Goal: Information Seeking & Learning: Learn about a topic

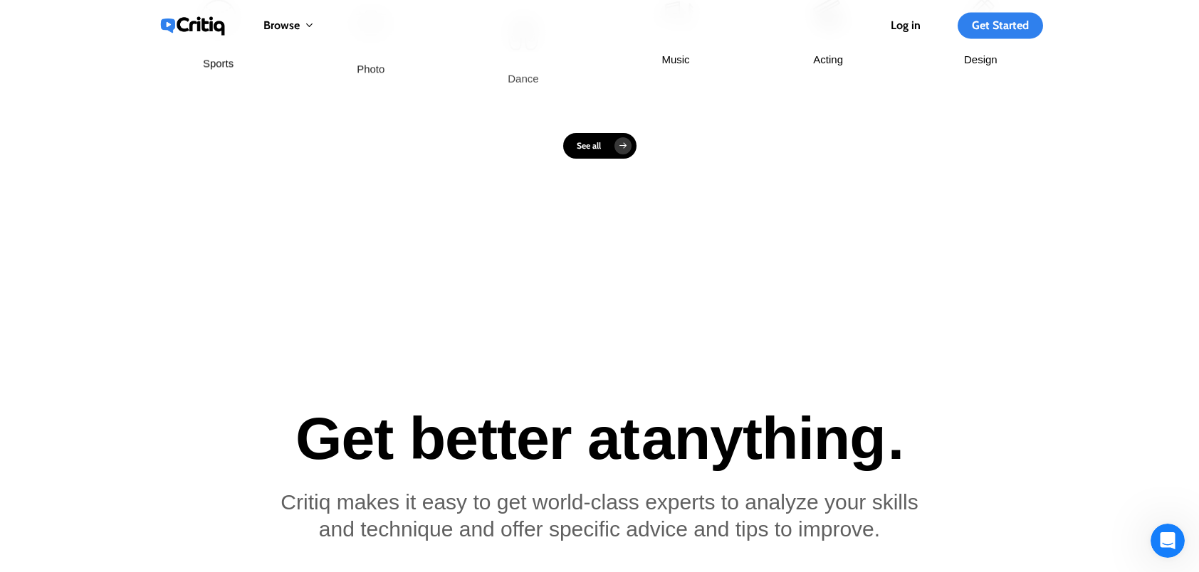
scroll to position [1210, 0]
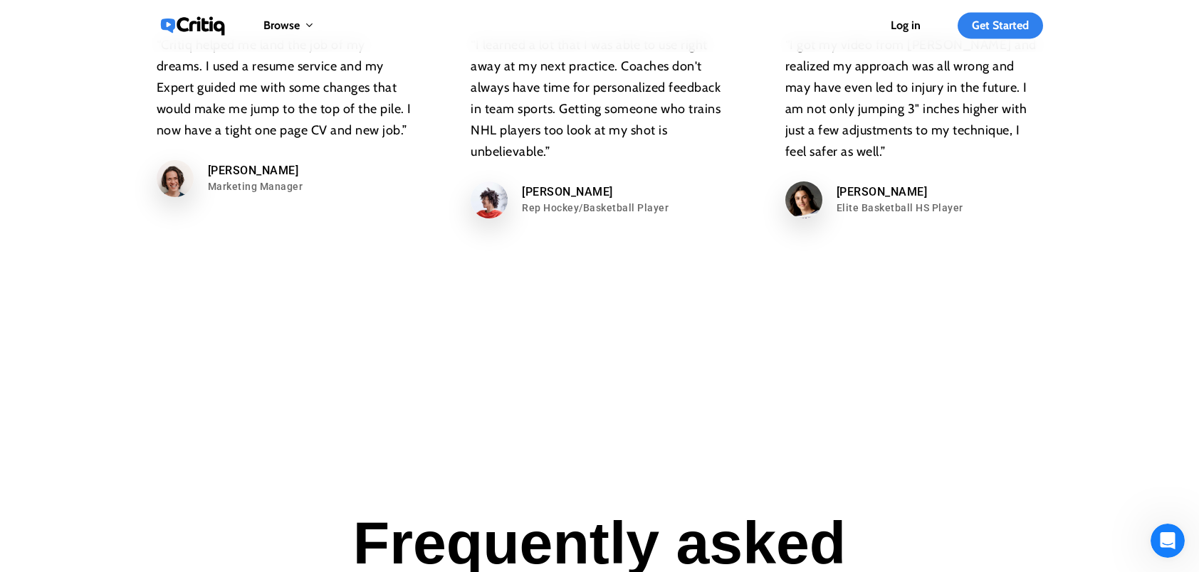
scroll to position [8329, 0]
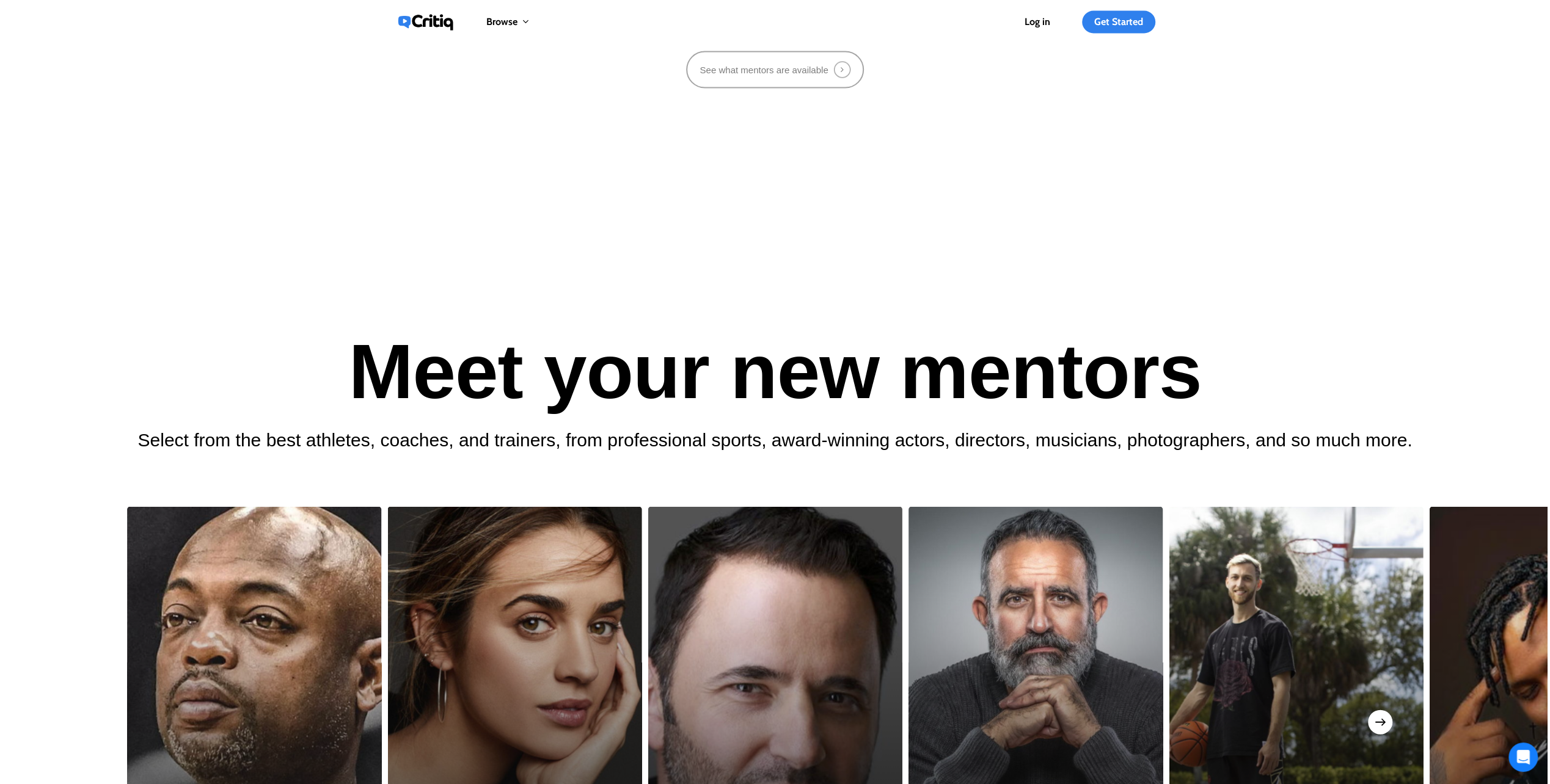
scroll to position [2381, 0]
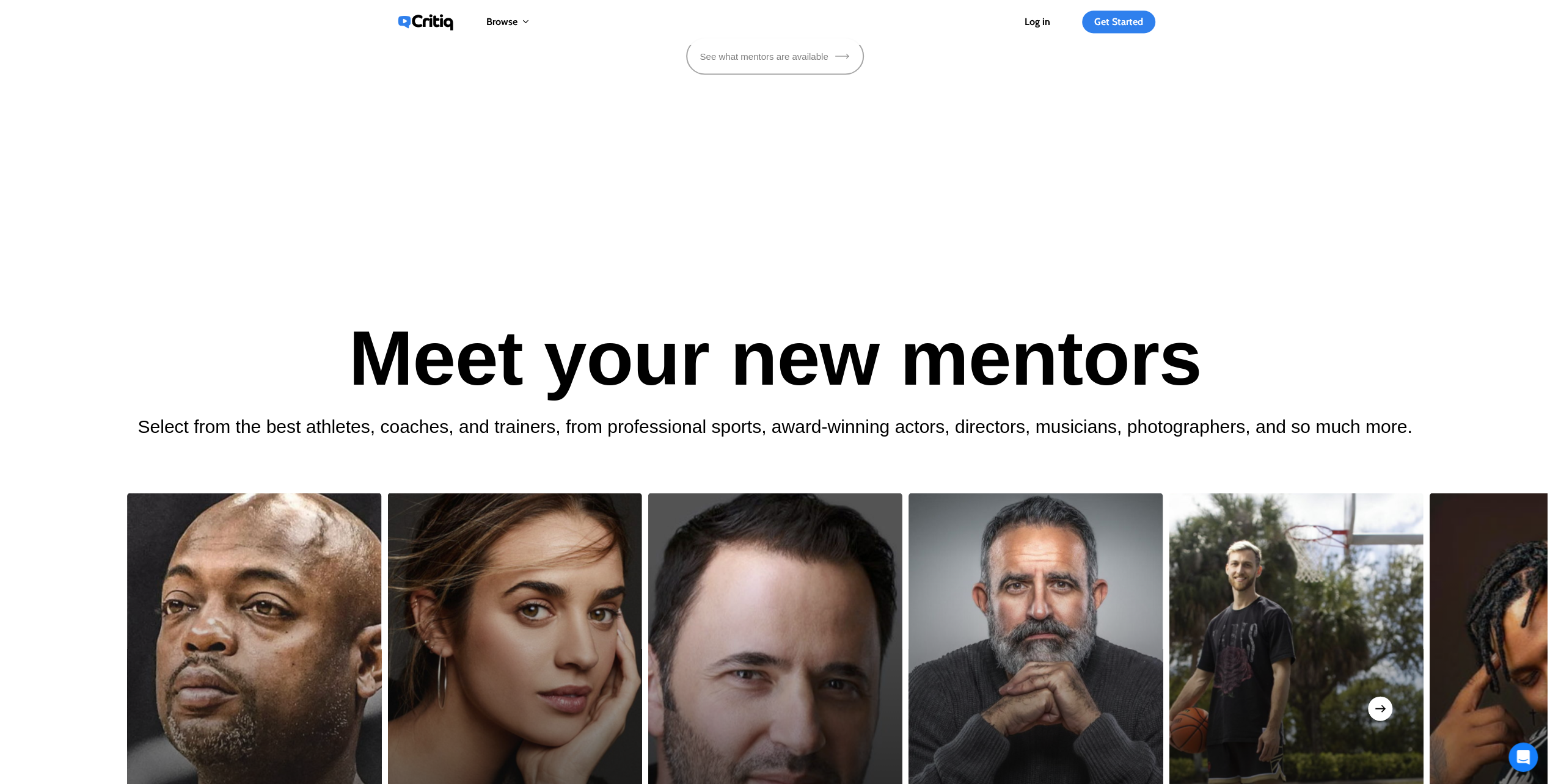
click at [784, 63] on link "See what mentors are available" at bounding box center [774, 57] width 150 height 14
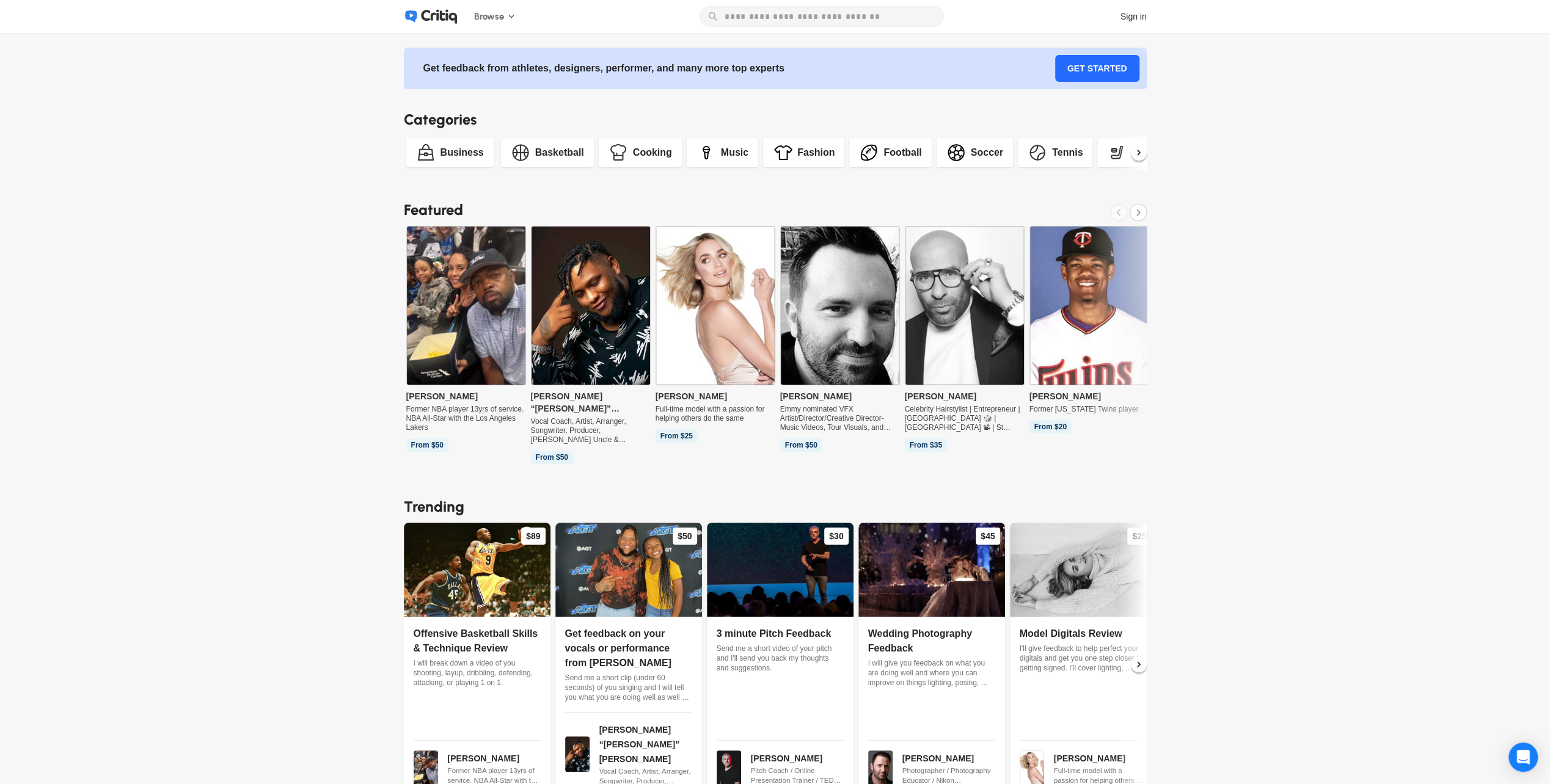
click at [1112, 73] on link "GET STARTED" at bounding box center [1097, 68] width 84 height 27
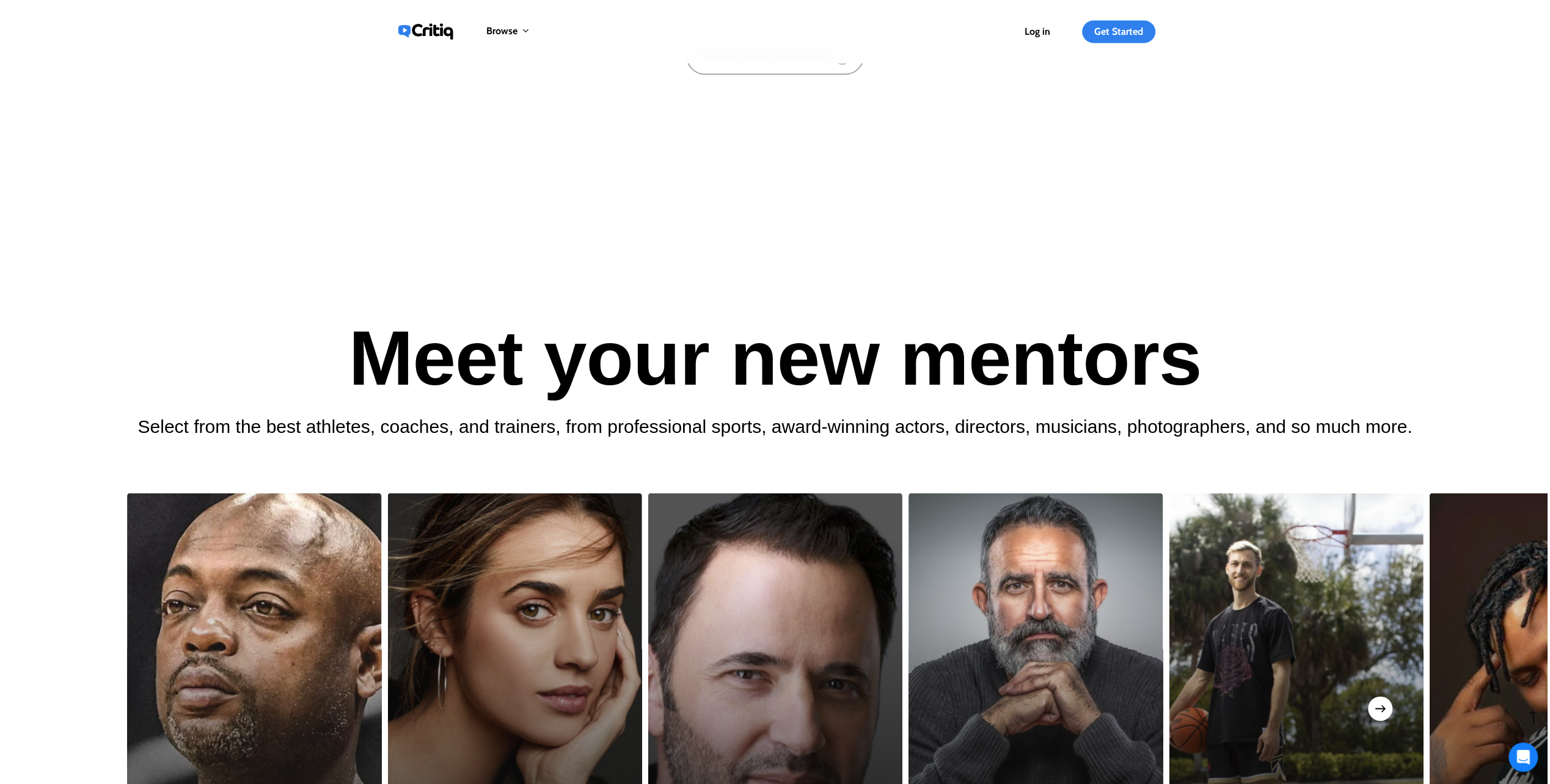
click at [433, 27] on img at bounding box center [429, 31] width 70 height 21
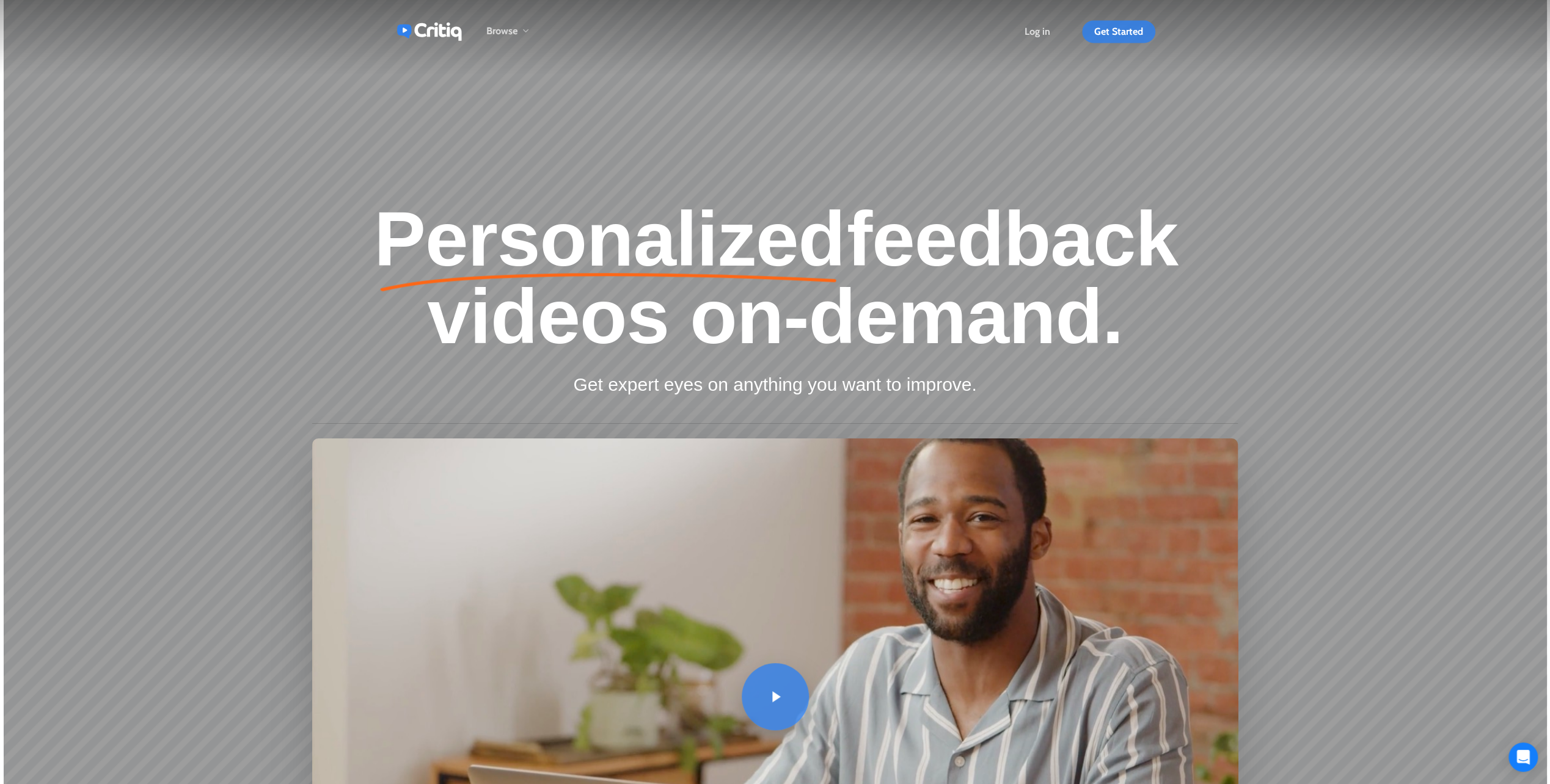
click at [1121, 32] on span "Get Started" at bounding box center [1118, 32] width 49 height 12
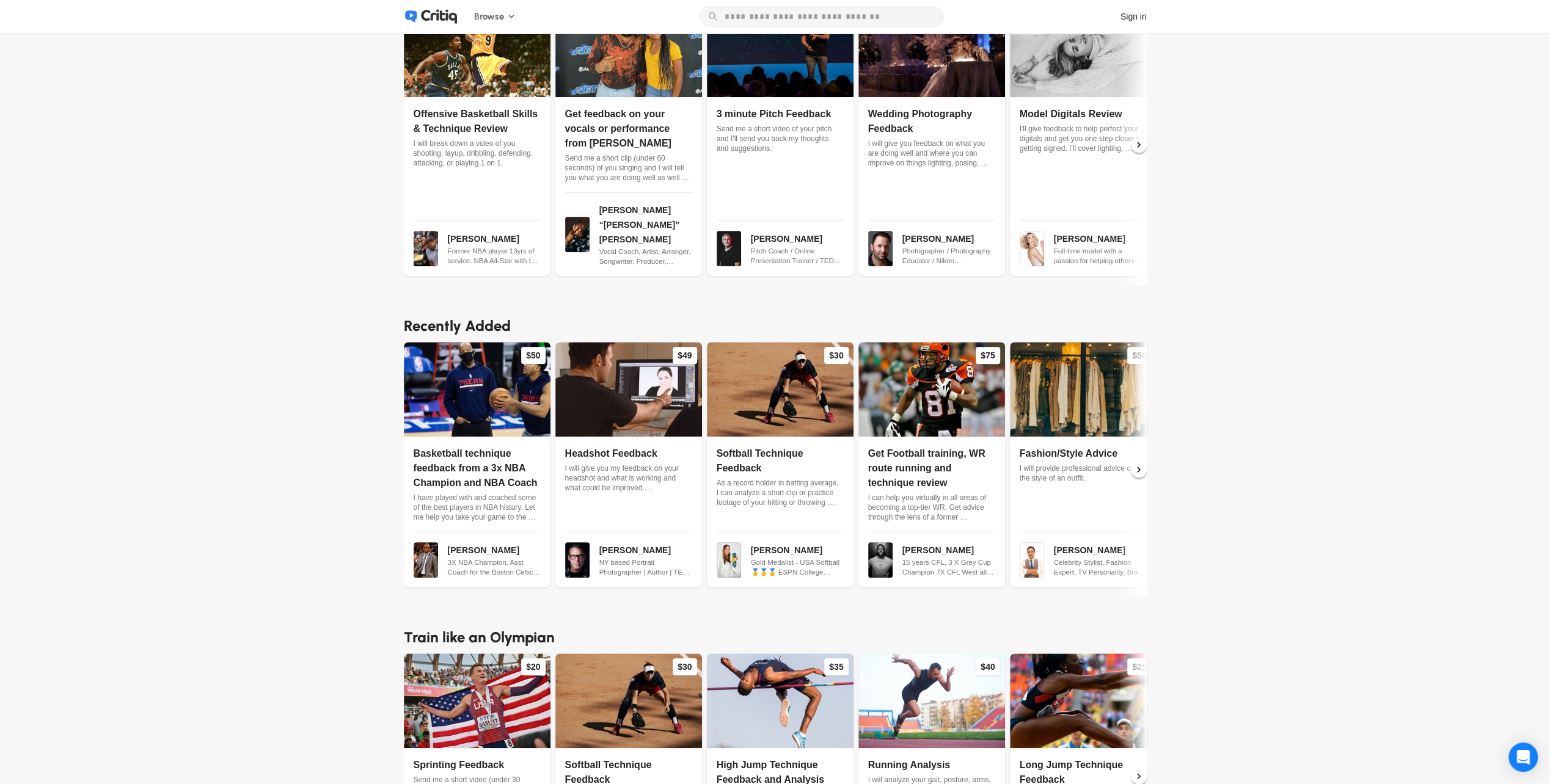
scroll to position [550, 0]
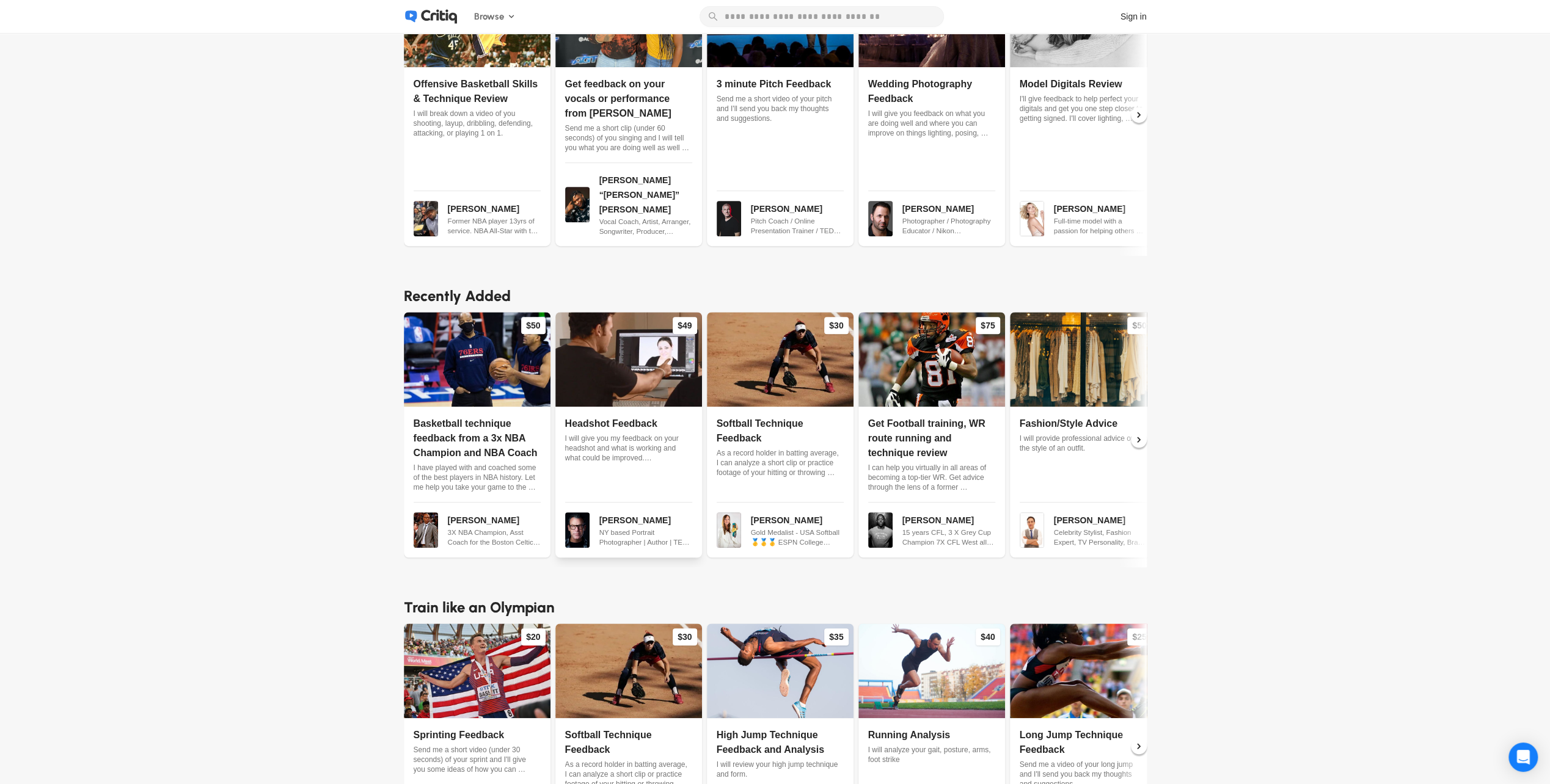
click at [616, 419] on span "Headshot Feedback" at bounding box center [610, 424] width 92 height 10
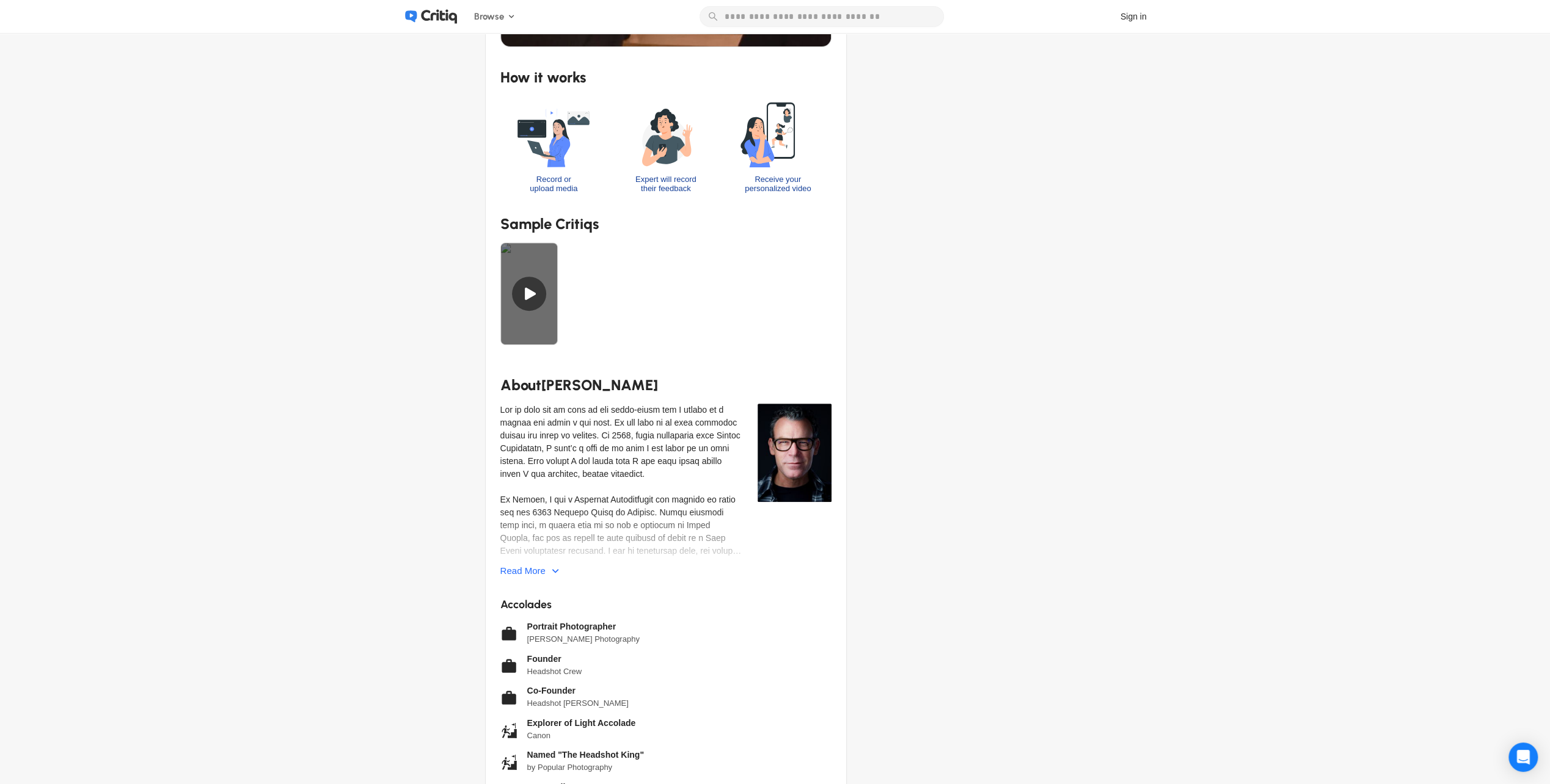
scroll to position [488, 0]
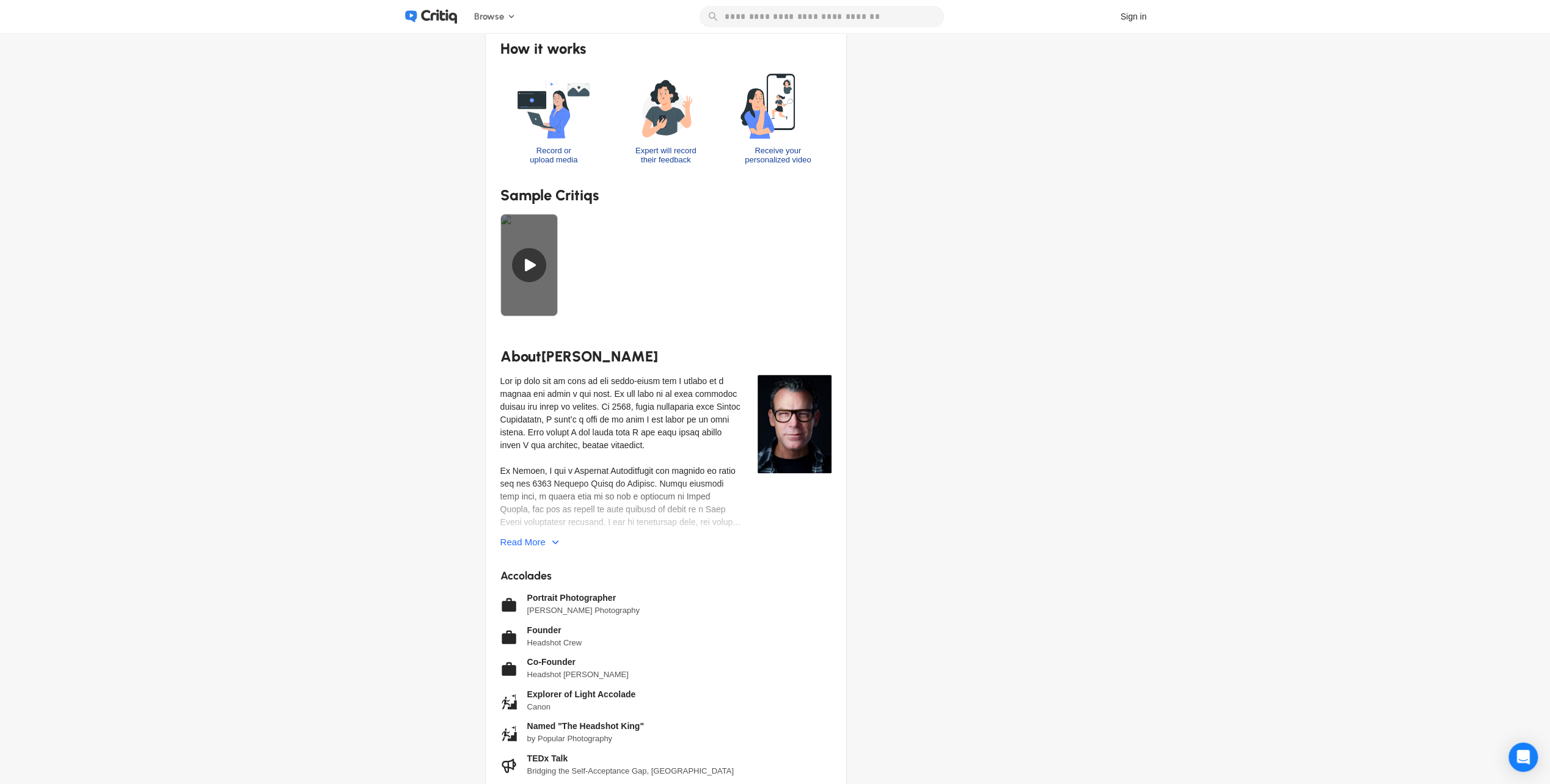
click at [533, 268] on div at bounding box center [530, 265] width 58 height 103
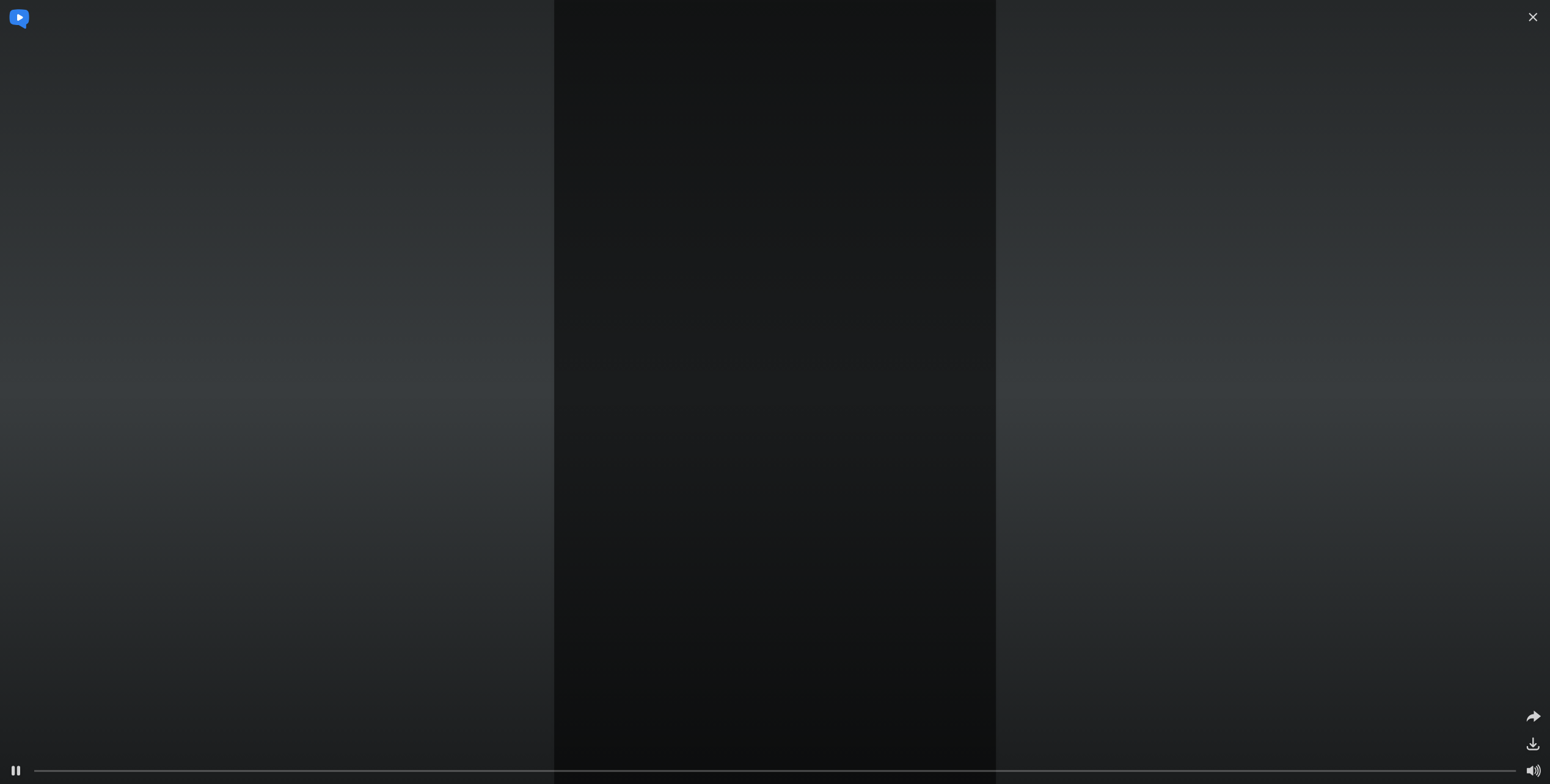
scroll to position [0, 0]
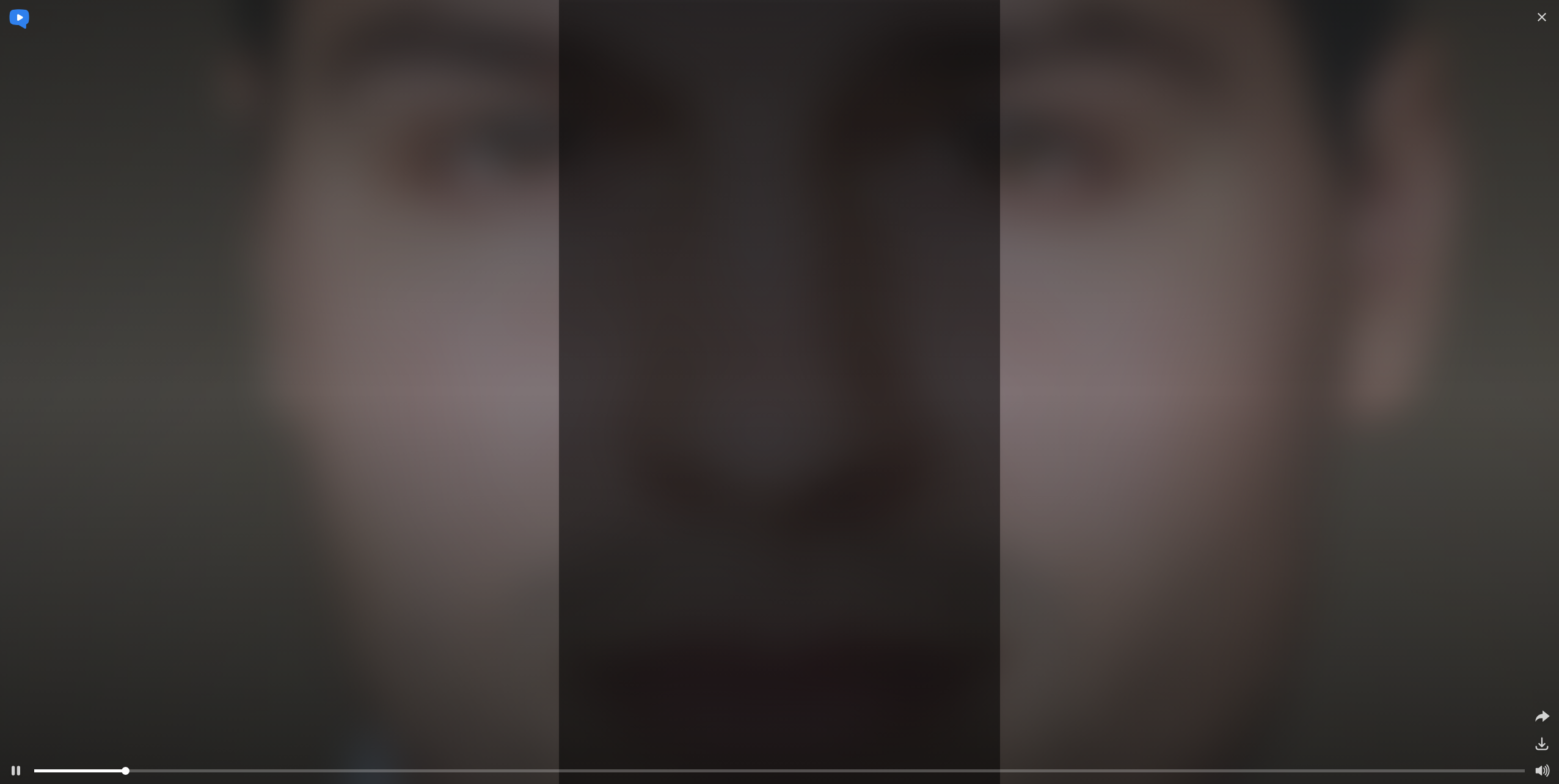
click at [1087, 768] on div at bounding box center [779, 770] width 1490 height 13
click at [1476, 770] on div at bounding box center [779, 771] width 1490 height 3
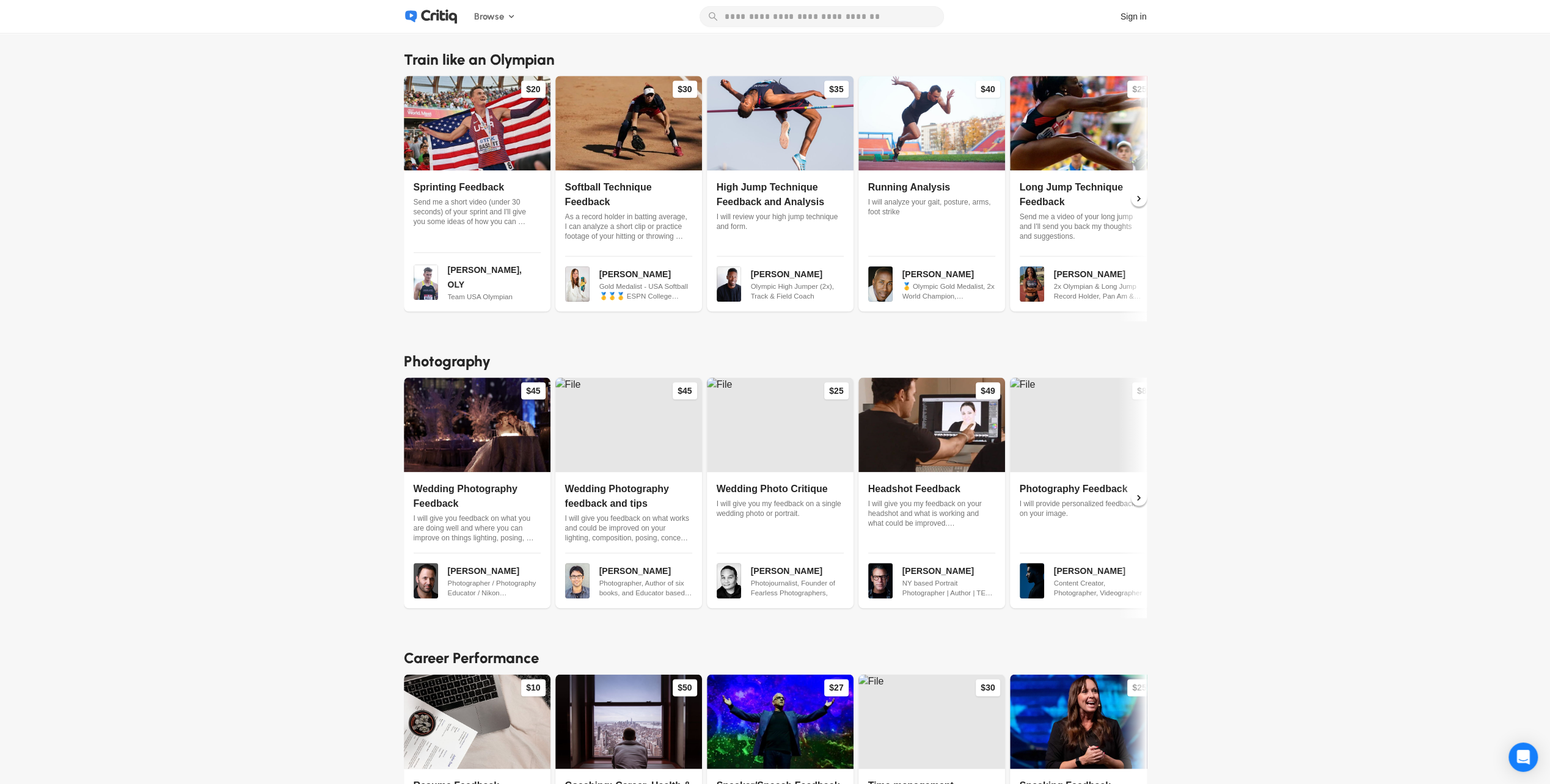
scroll to position [1099, 0]
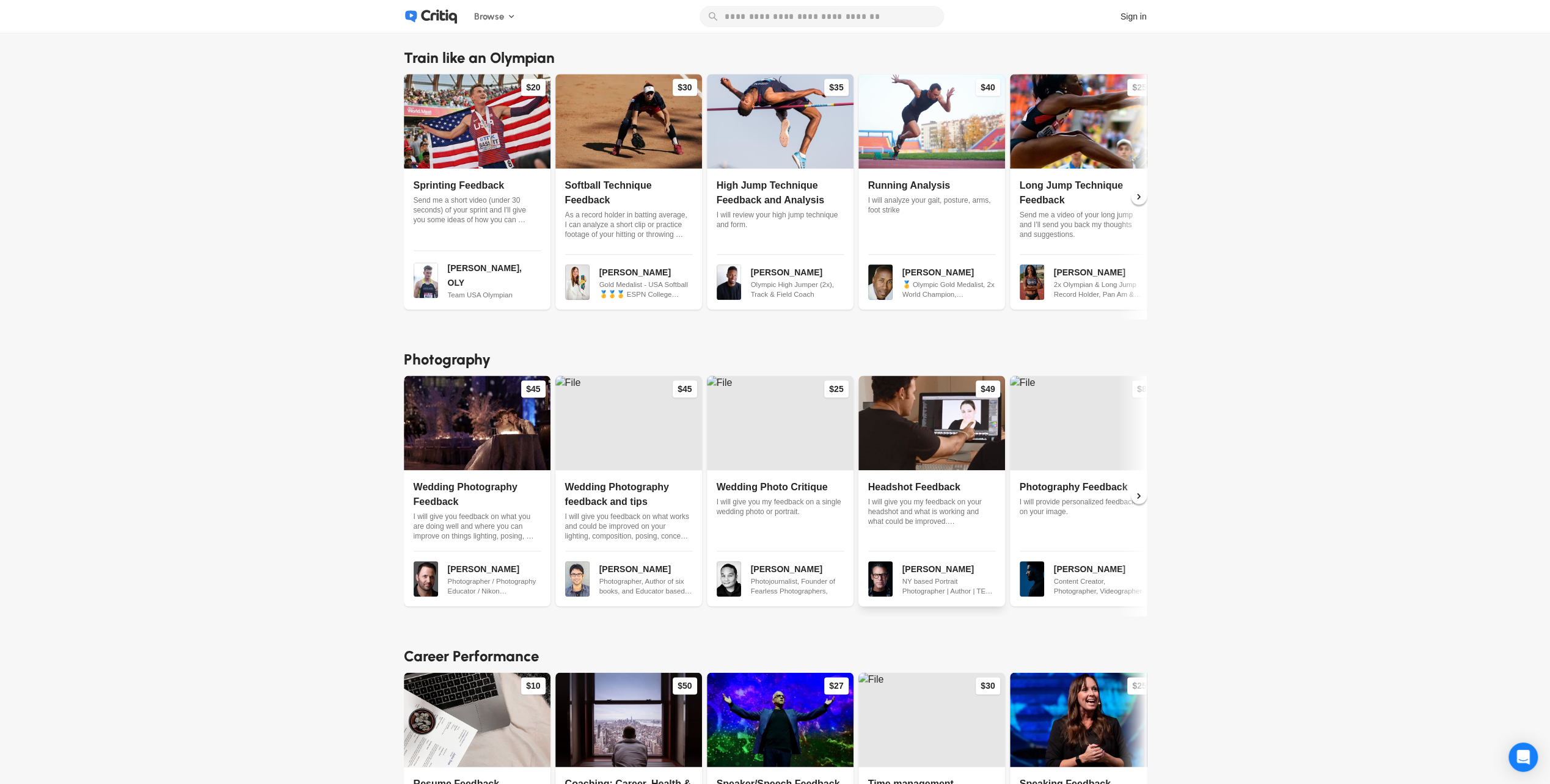
click at [954, 482] on span "Headshot Feedback" at bounding box center [914, 487] width 92 height 10
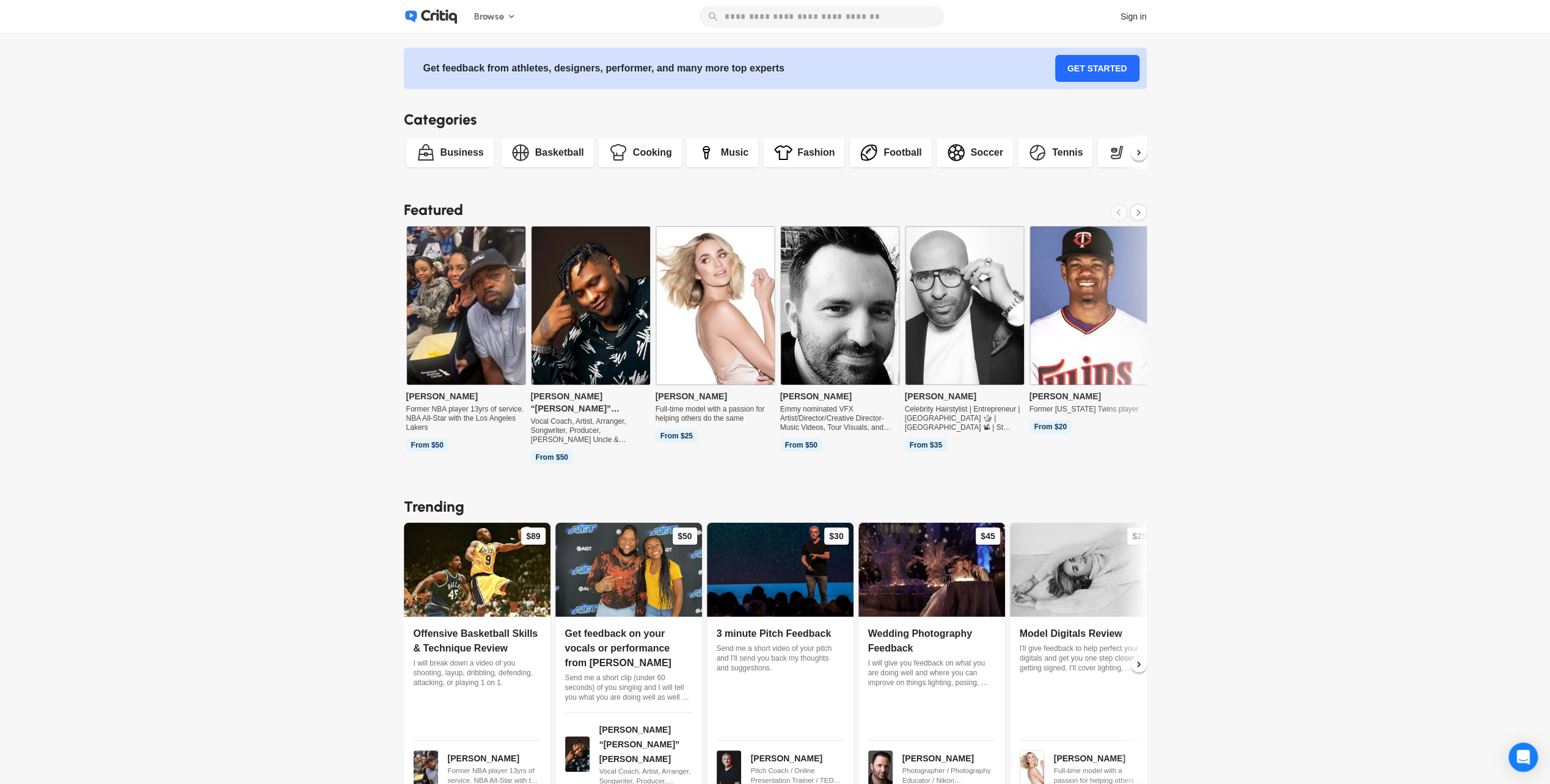
click at [721, 314] on img at bounding box center [716, 305] width 118 height 158
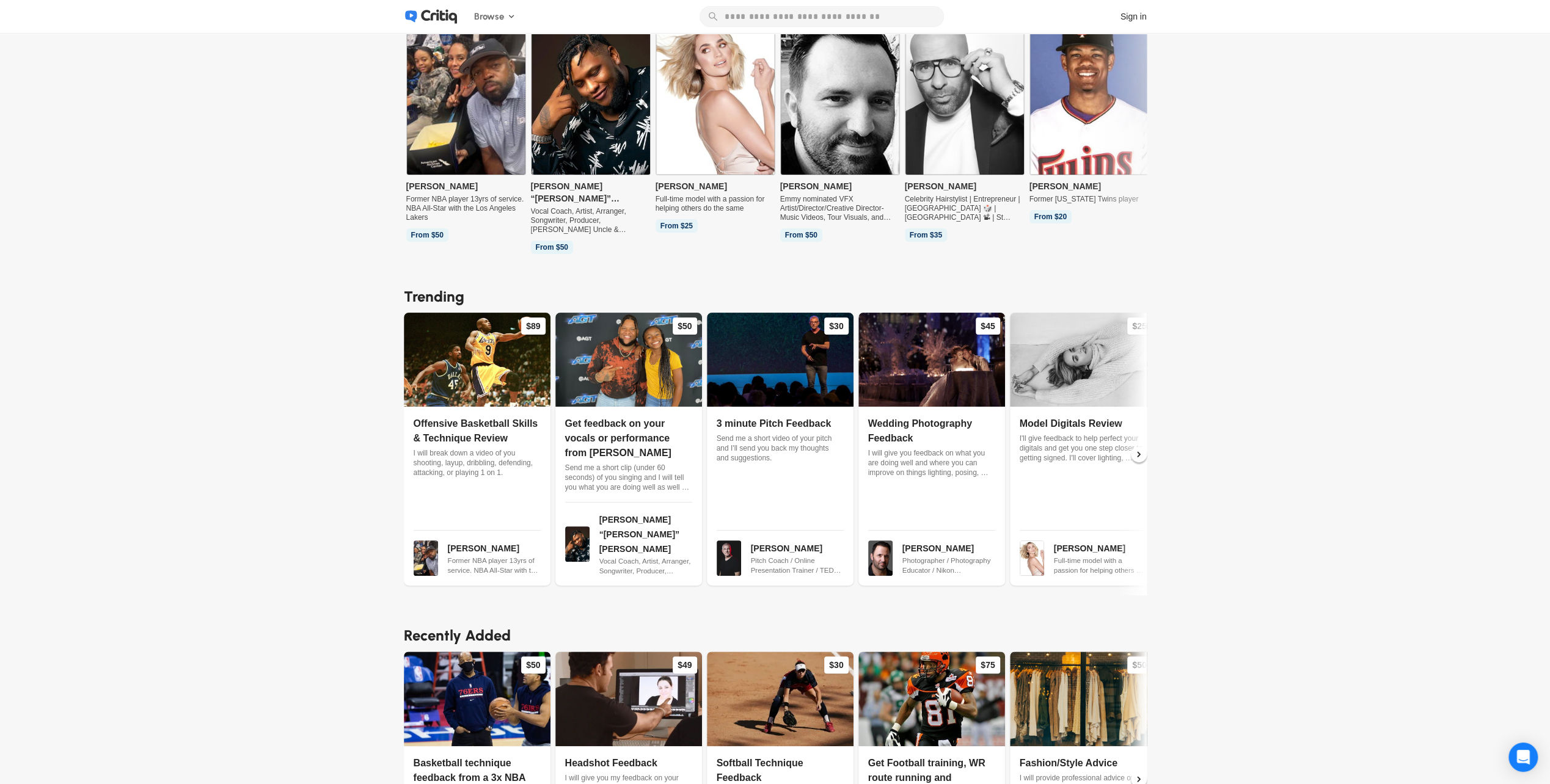
scroll to position [366, 0]
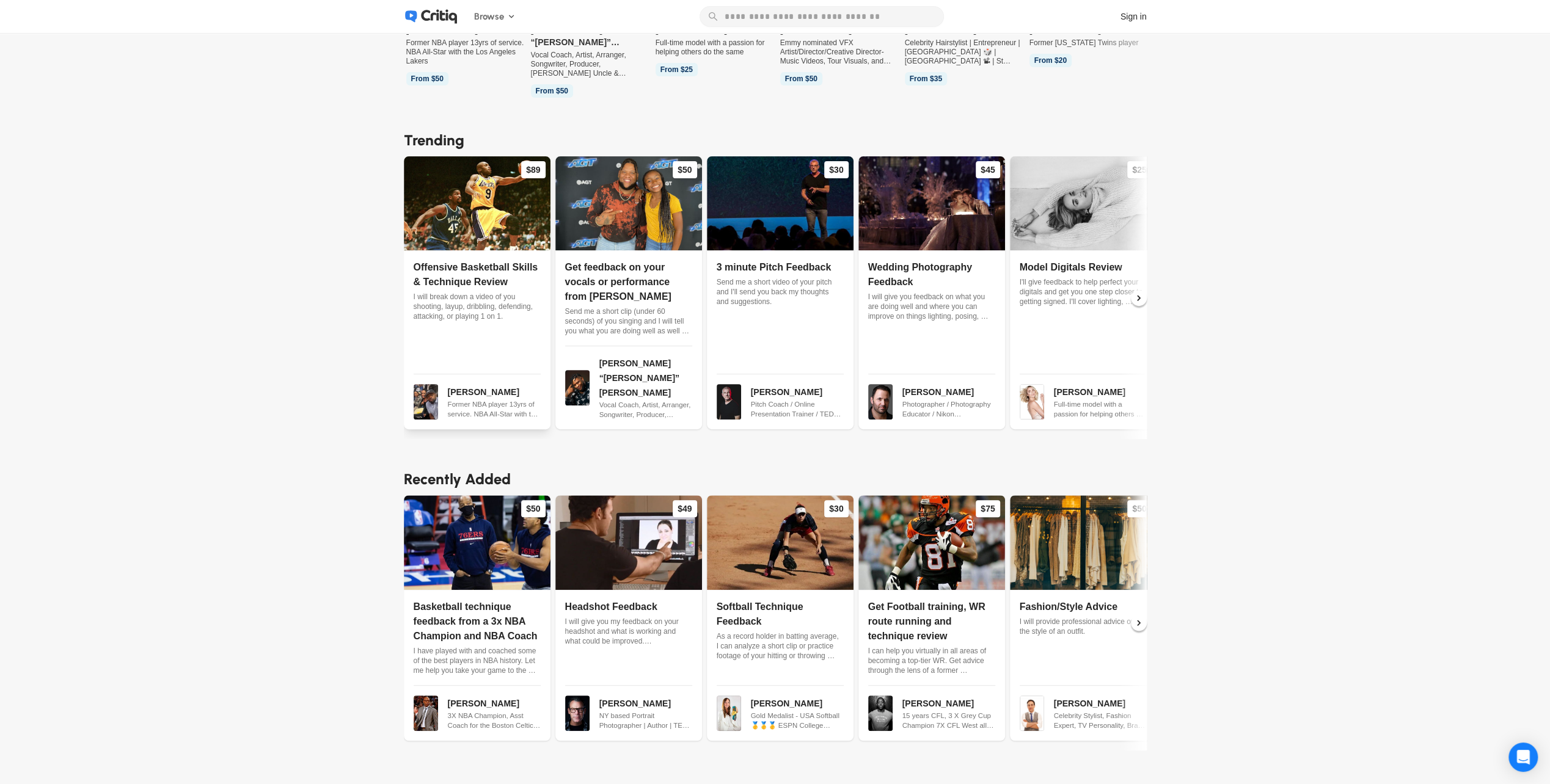
click at [514, 213] on img at bounding box center [477, 203] width 147 height 94
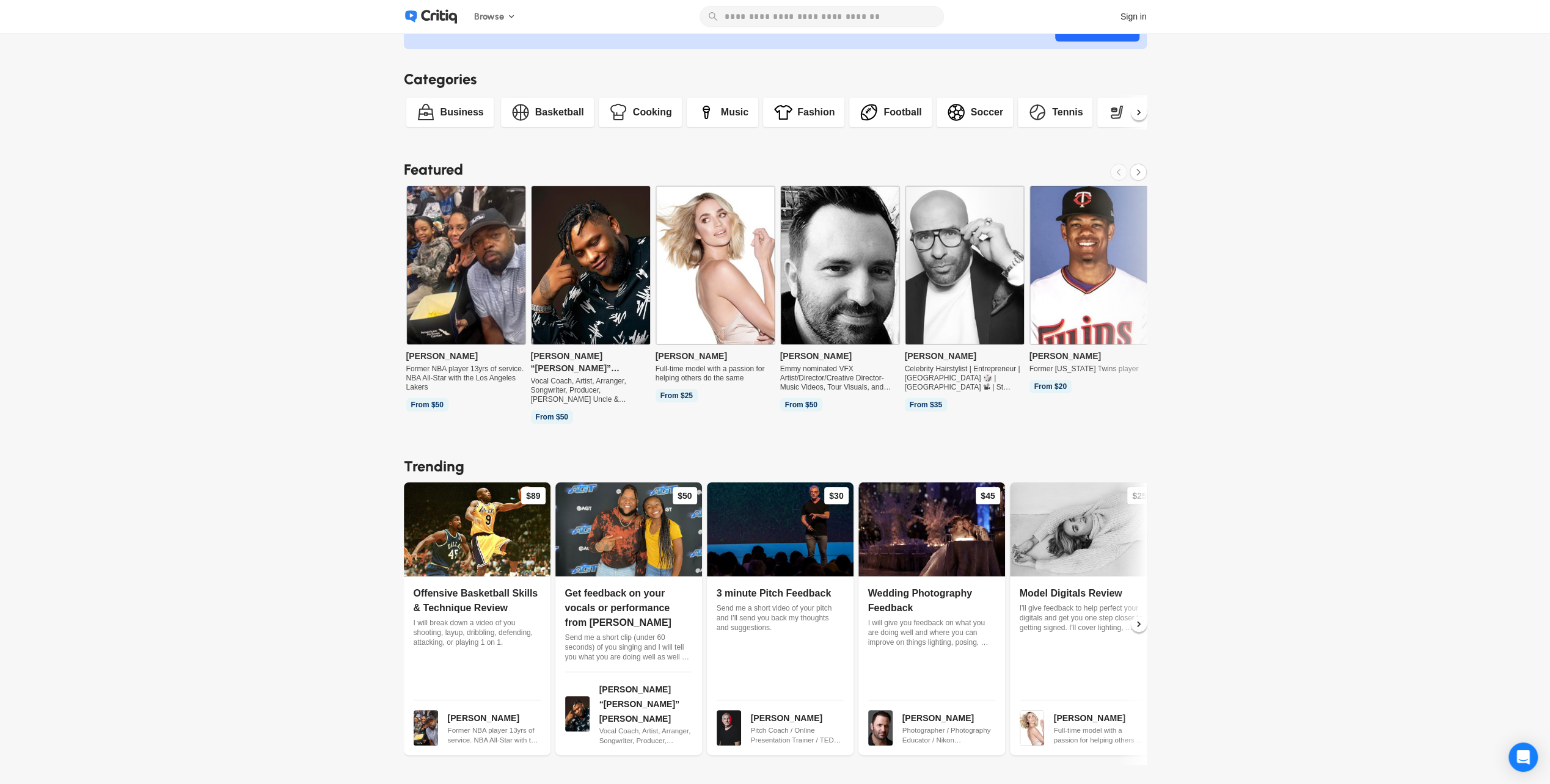
scroll to position [305, 0]
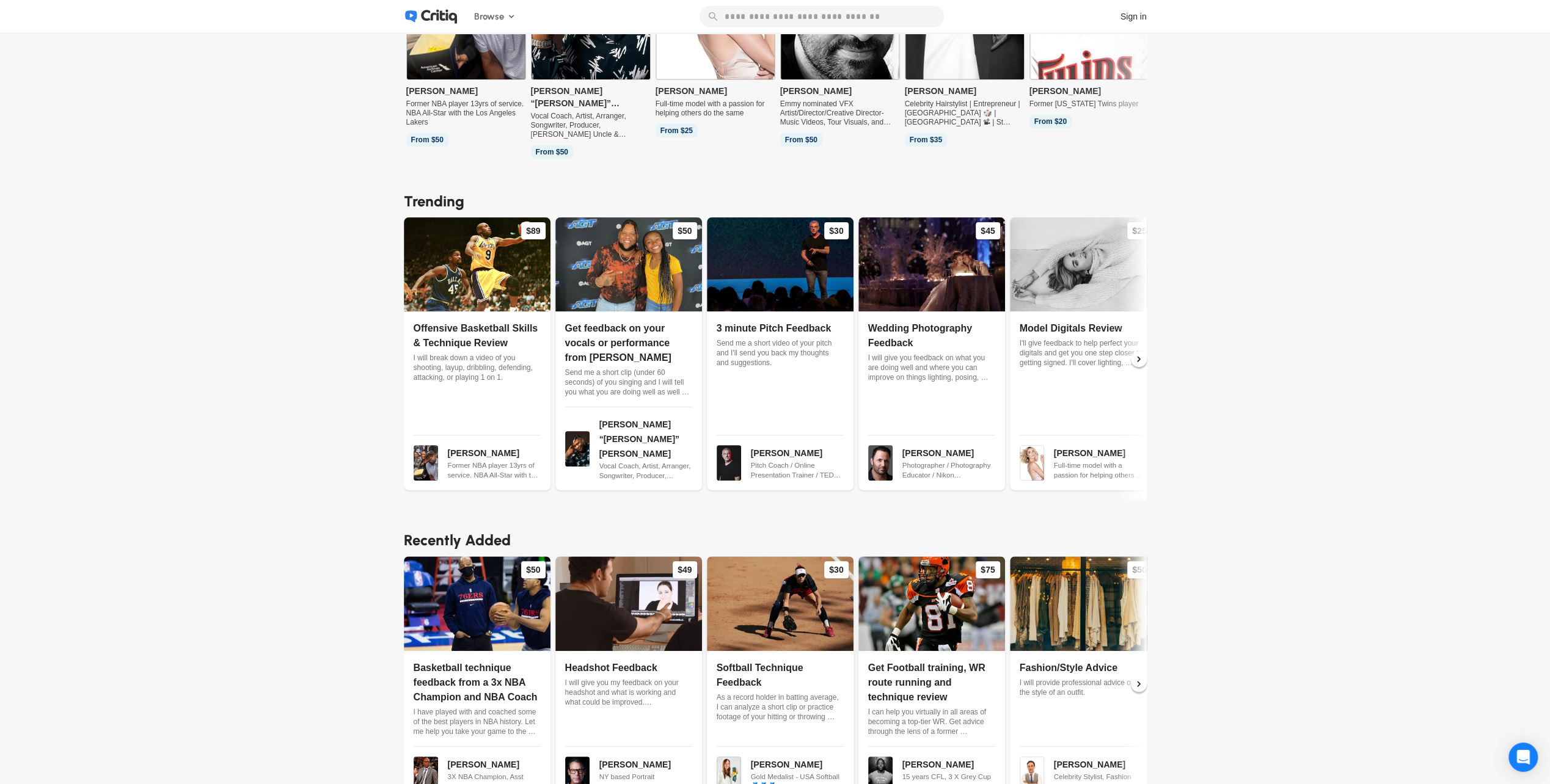
click at [768, 559] on img at bounding box center [780, 603] width 147 height 94
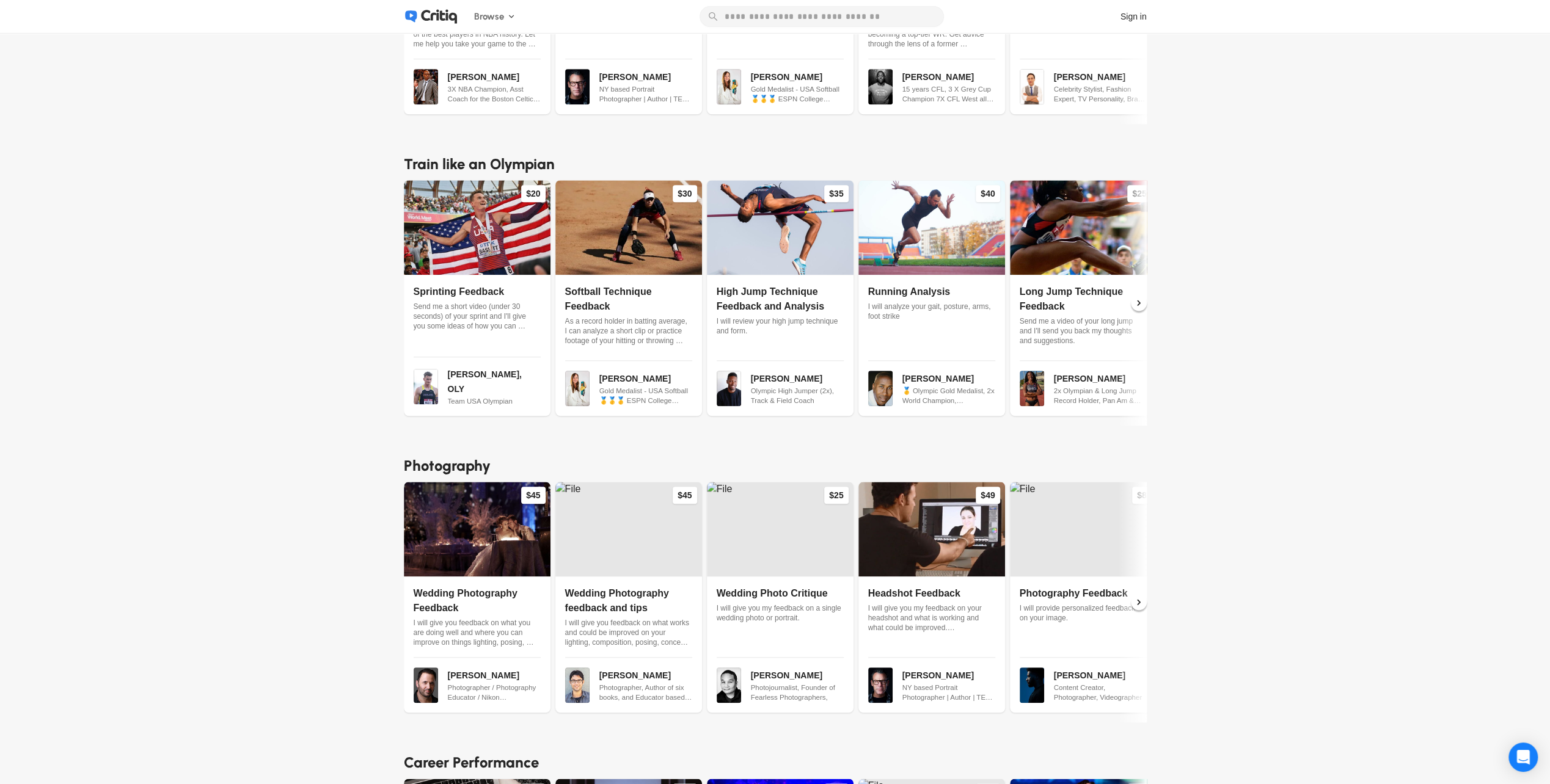
scroll to position [1160, 0]
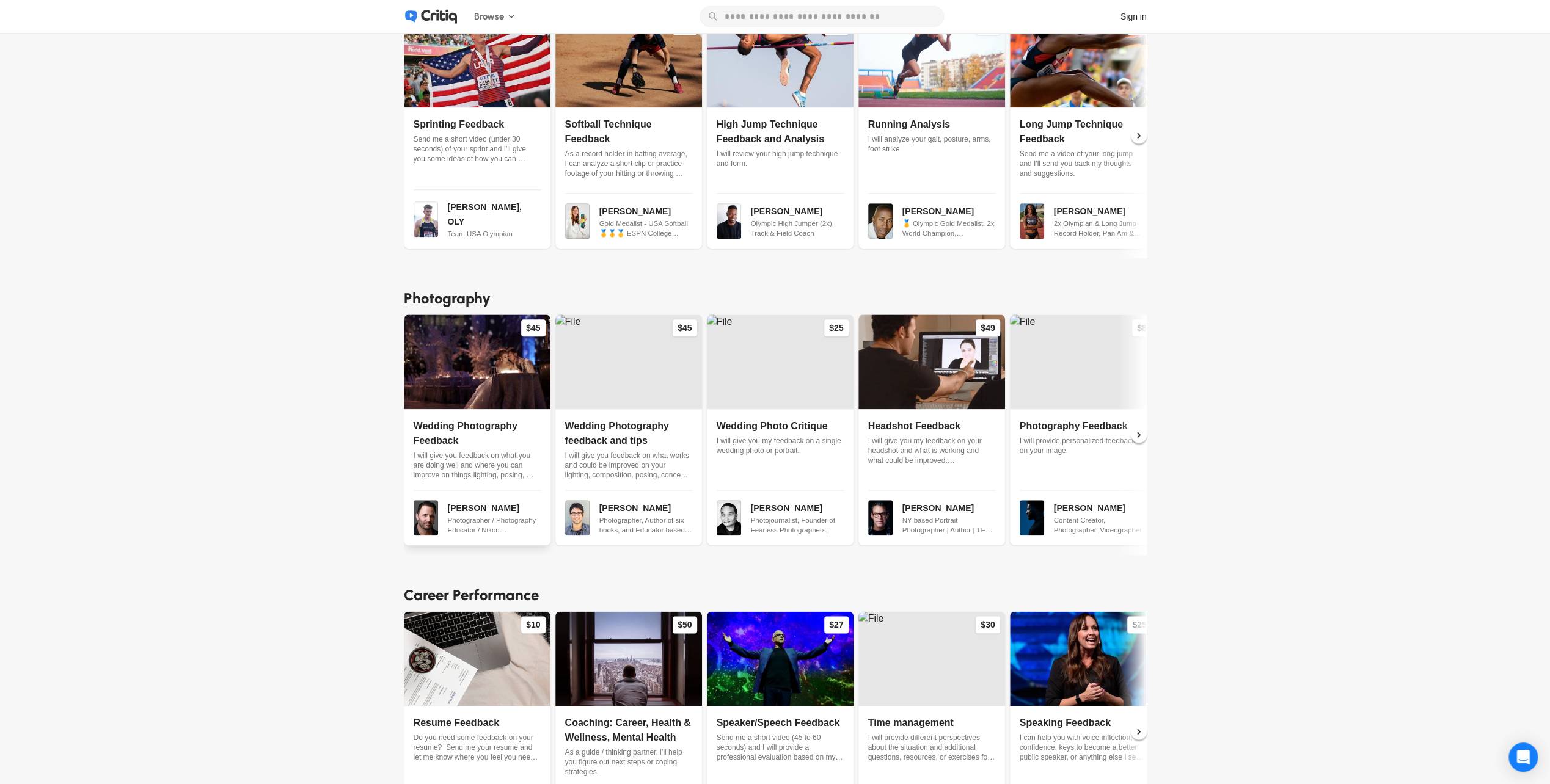
click at [493, 334] on img at bounding box center [477, 362] width 147 height 94
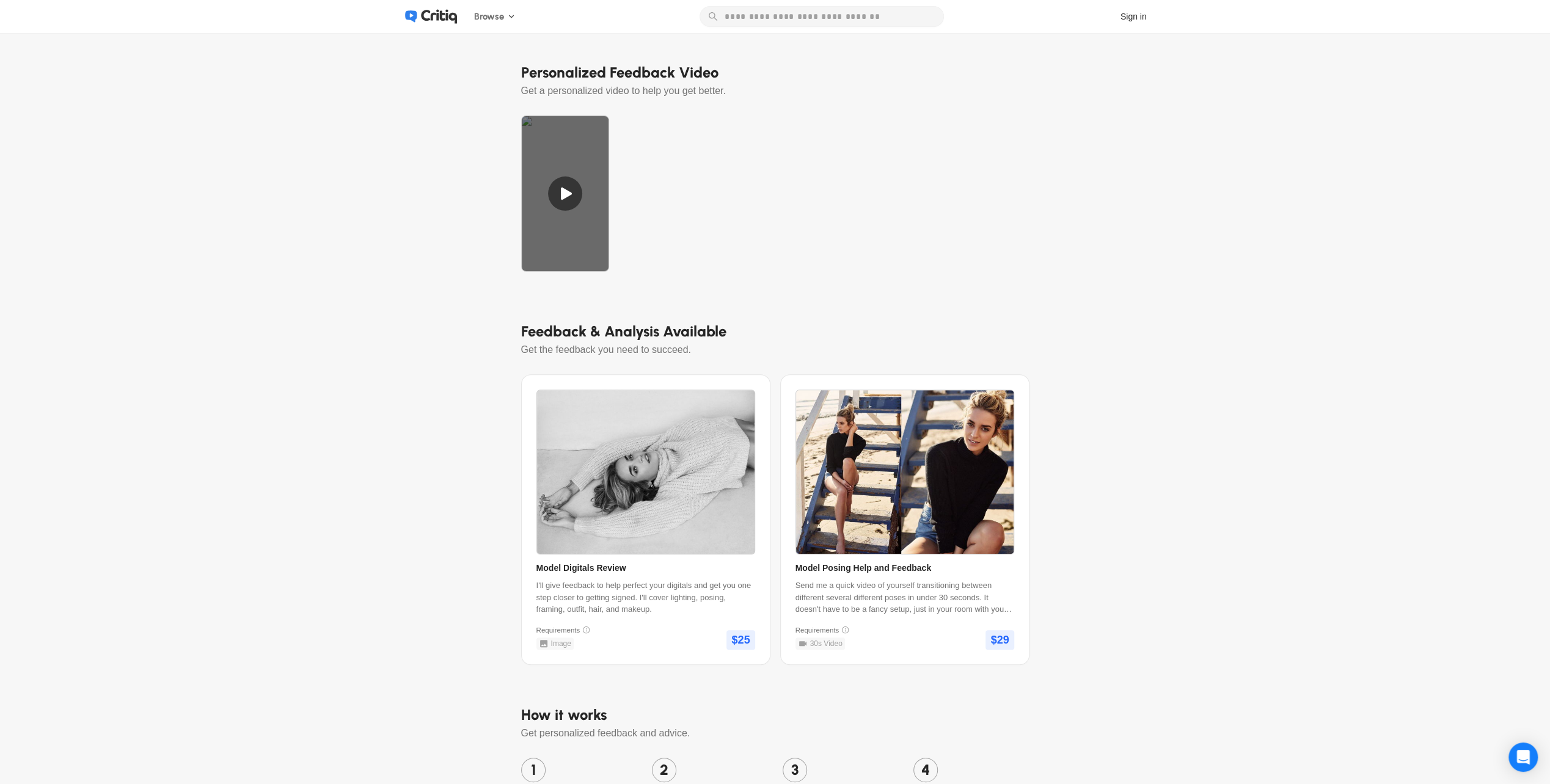
scroll to position [244, 0]
